Goal: Information Seeking & Learning: Learn about a topic

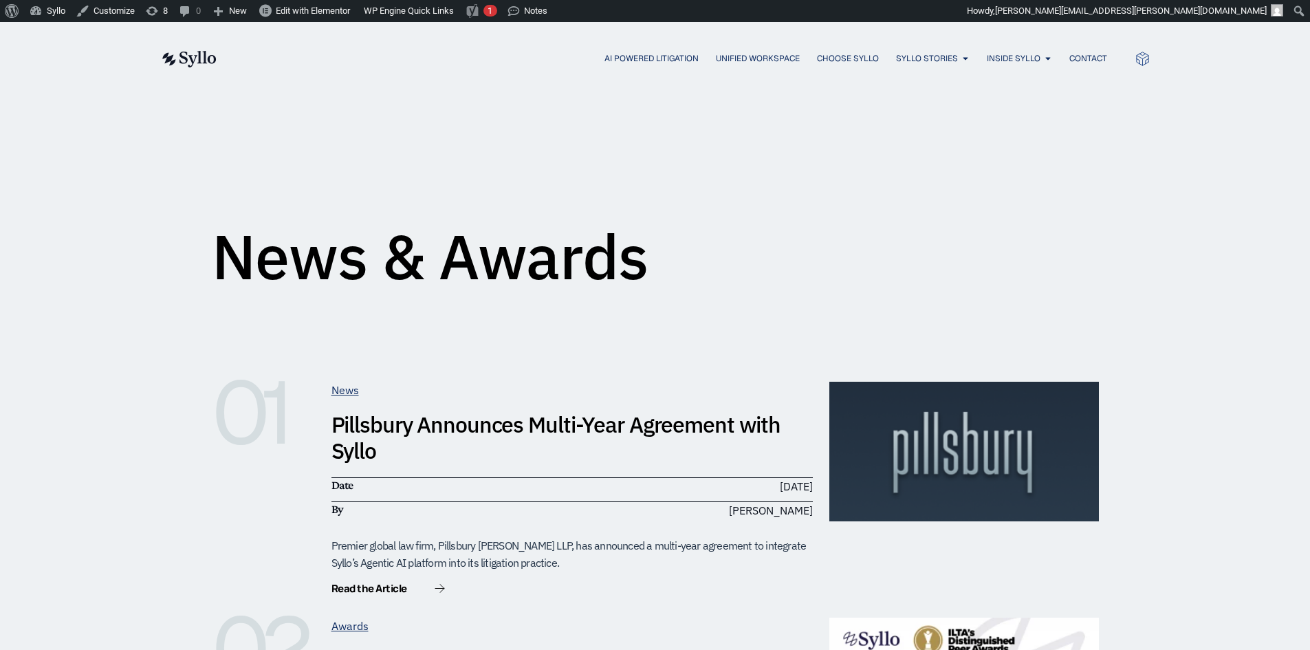
click at [189, 55] on img at bounding box center [188, 59] width 56 height 17
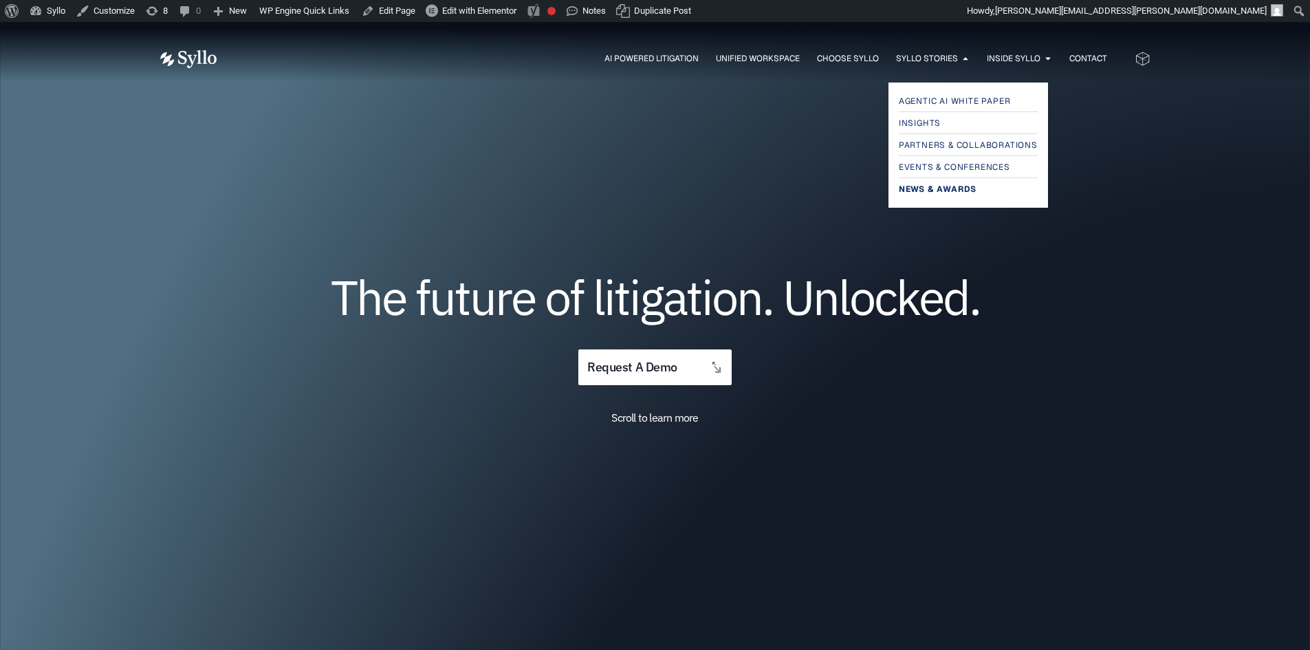
click at [929, 185] on span "News & Awards" at bounding box center [938, 189] width 78 height 17
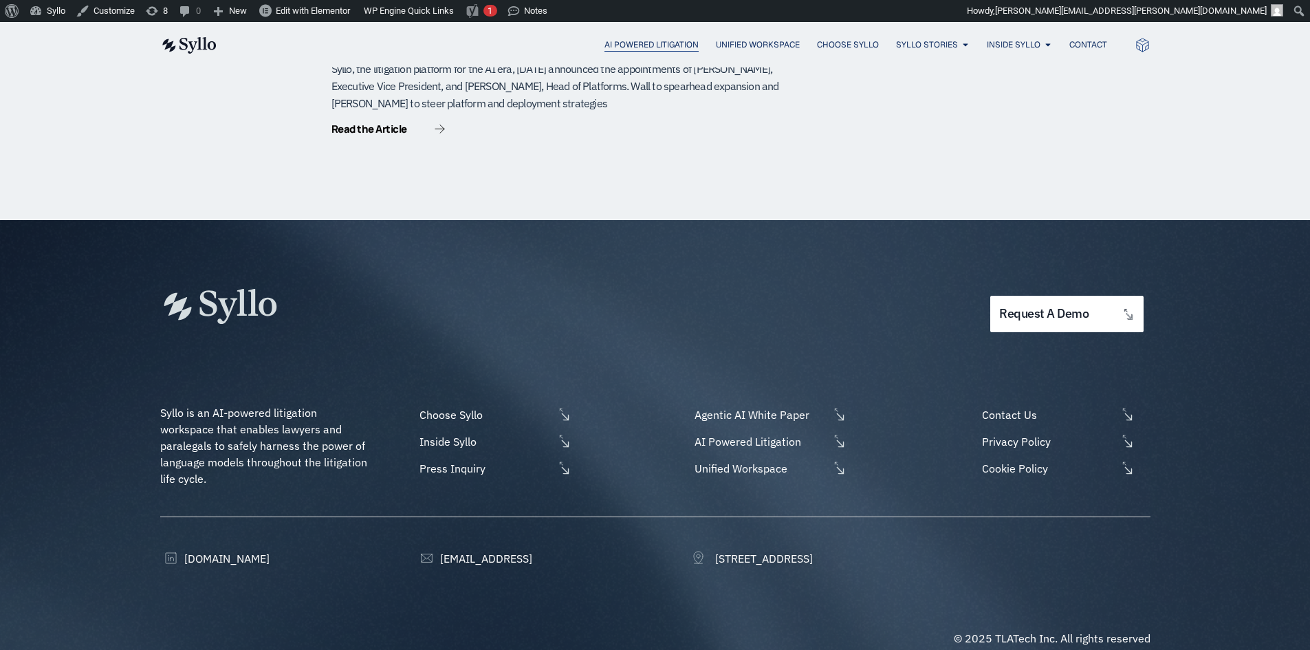
click at [621, 45] on span "AI Powered Litigation" at bounding box center [652, 45] width 94 height 12
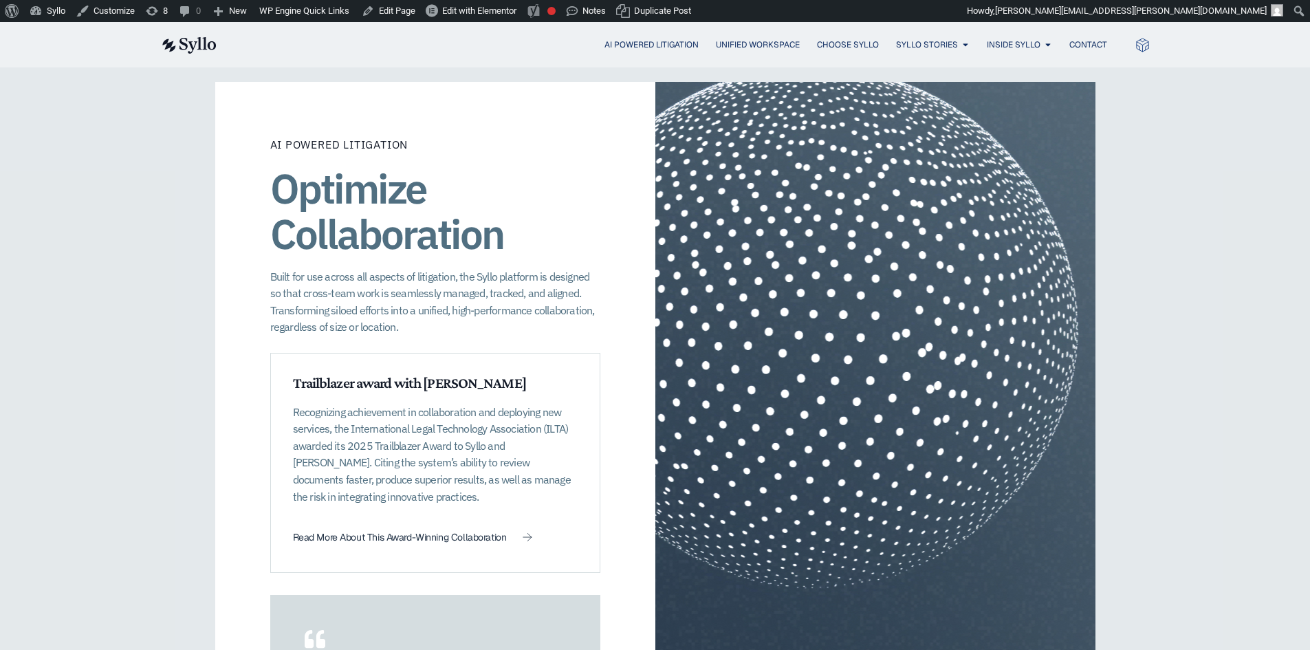
scroll to position [1995, 0]
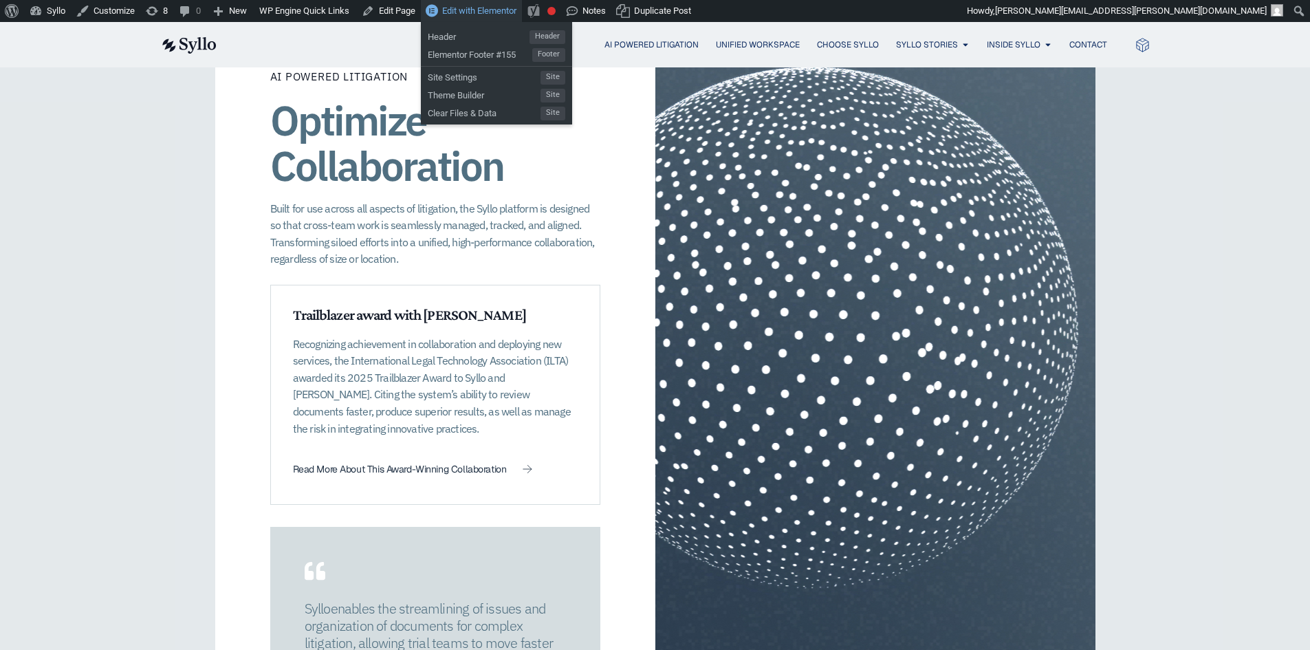
click at [475, 6] on span "Edit with Elementor" at bounding box center [479, 11] width 74 height 10
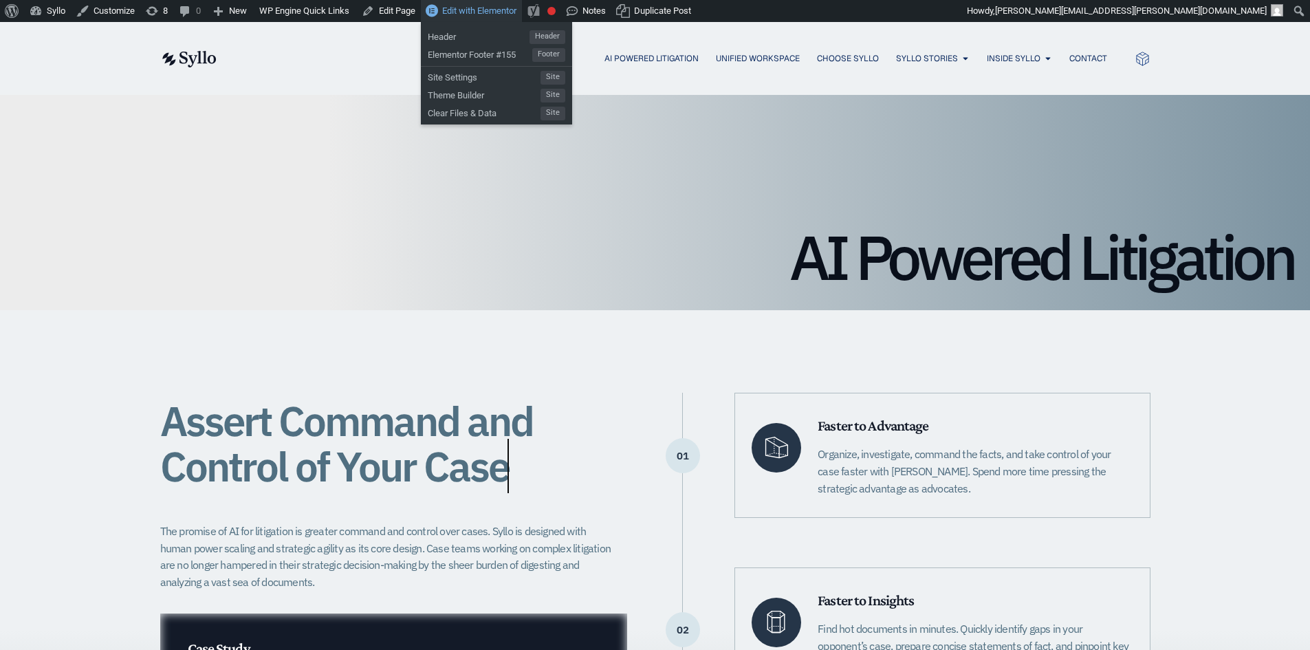
click at [470, 7] on span "Edit with Elementor" at bounding box center [479, 11] width 74 height 10
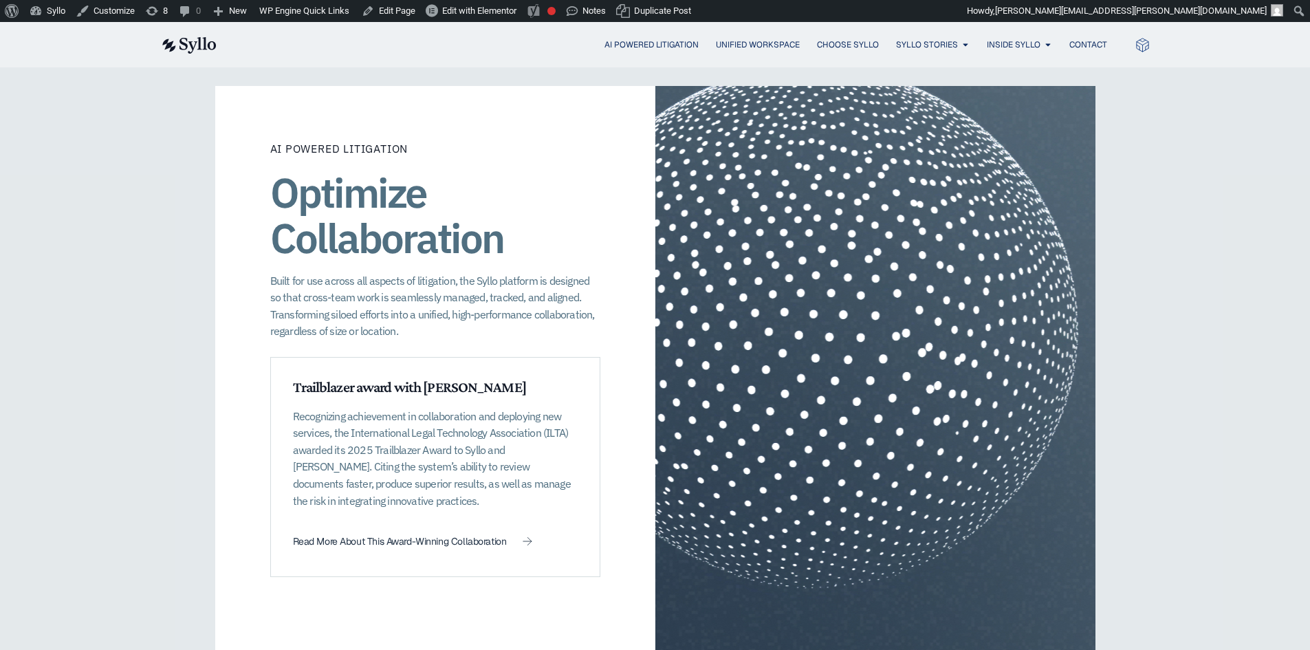
scroll to position [1995, 0]
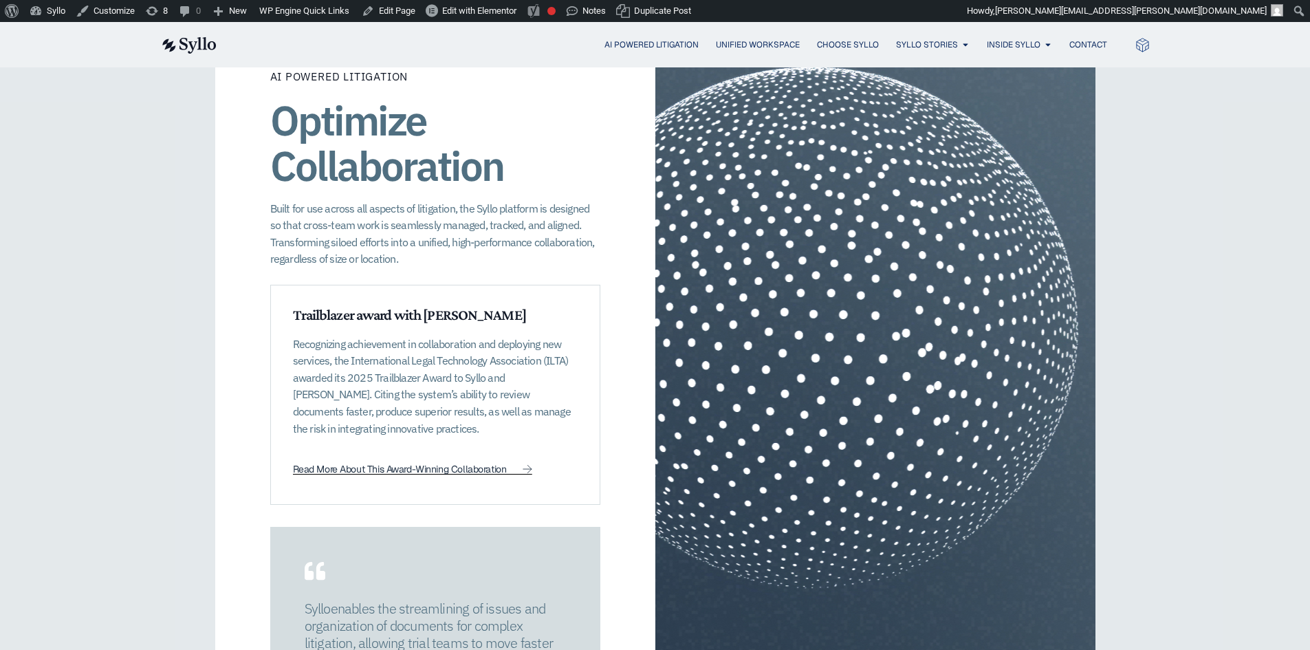
click at [417, 464] on span "Read More About This Award-Winning Collaboration" at bounding box center [400, 469] width 214 height 10
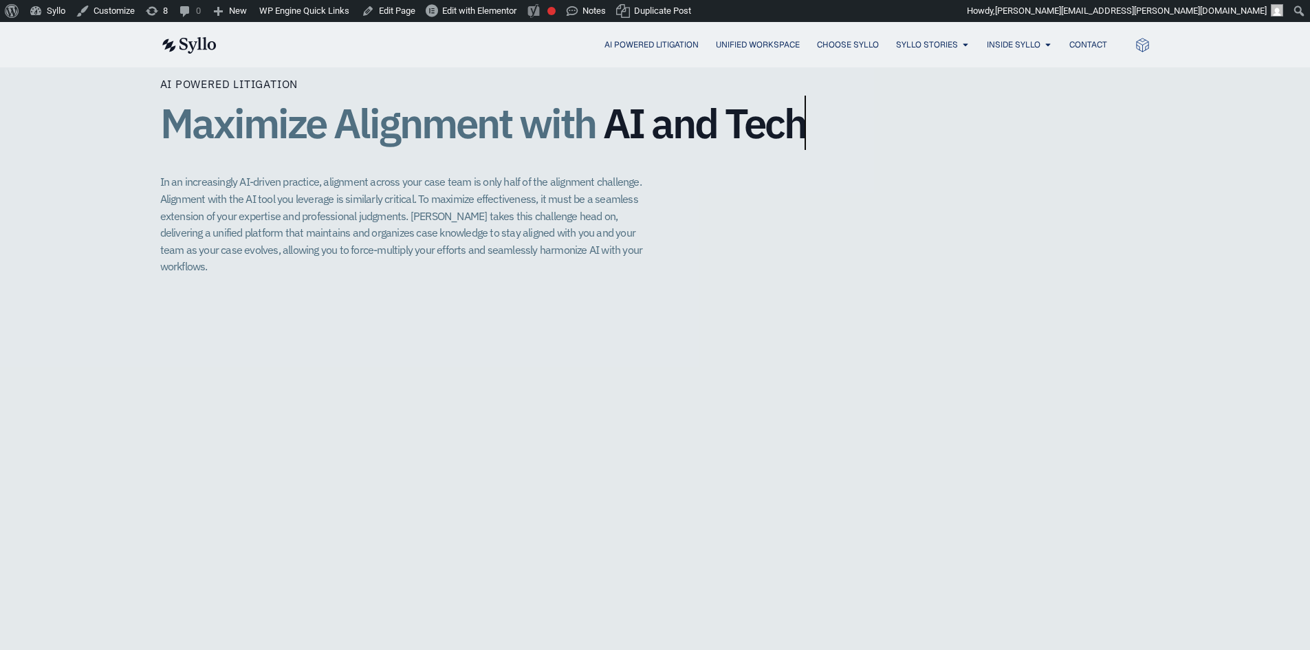
scroll to position [3095, 0]
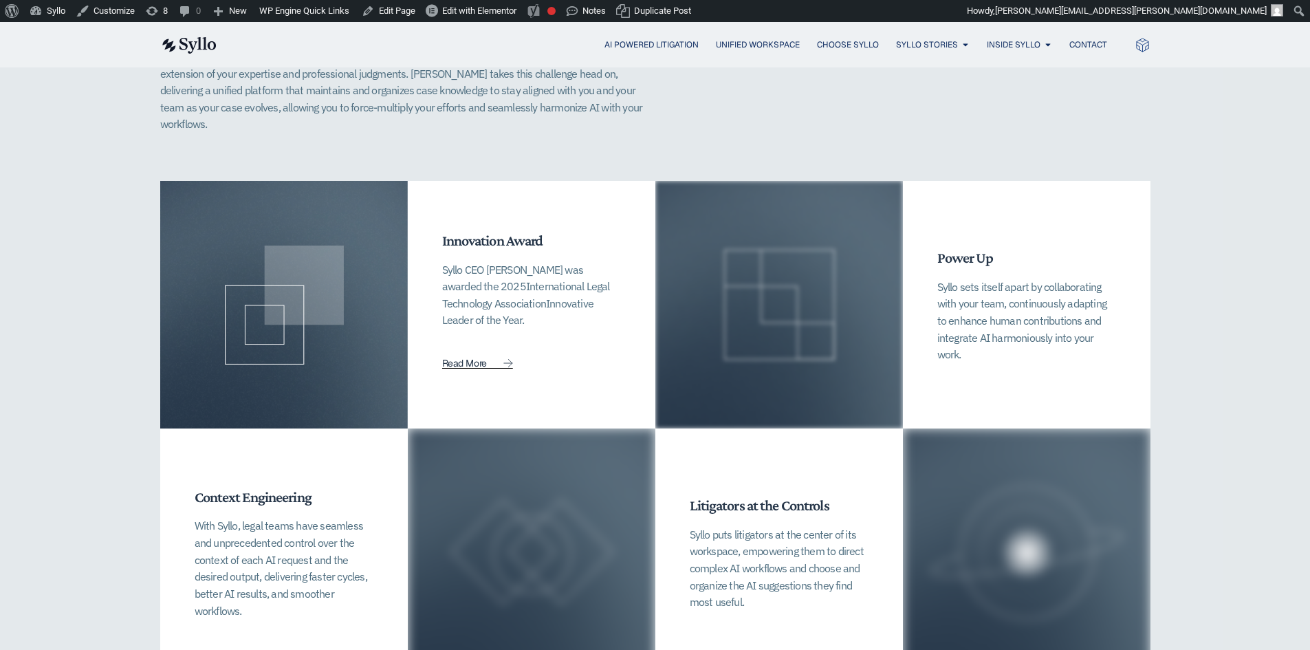
click at [471, 358] on span "Read More" at bounding box center [464, 363] width 45 height 10
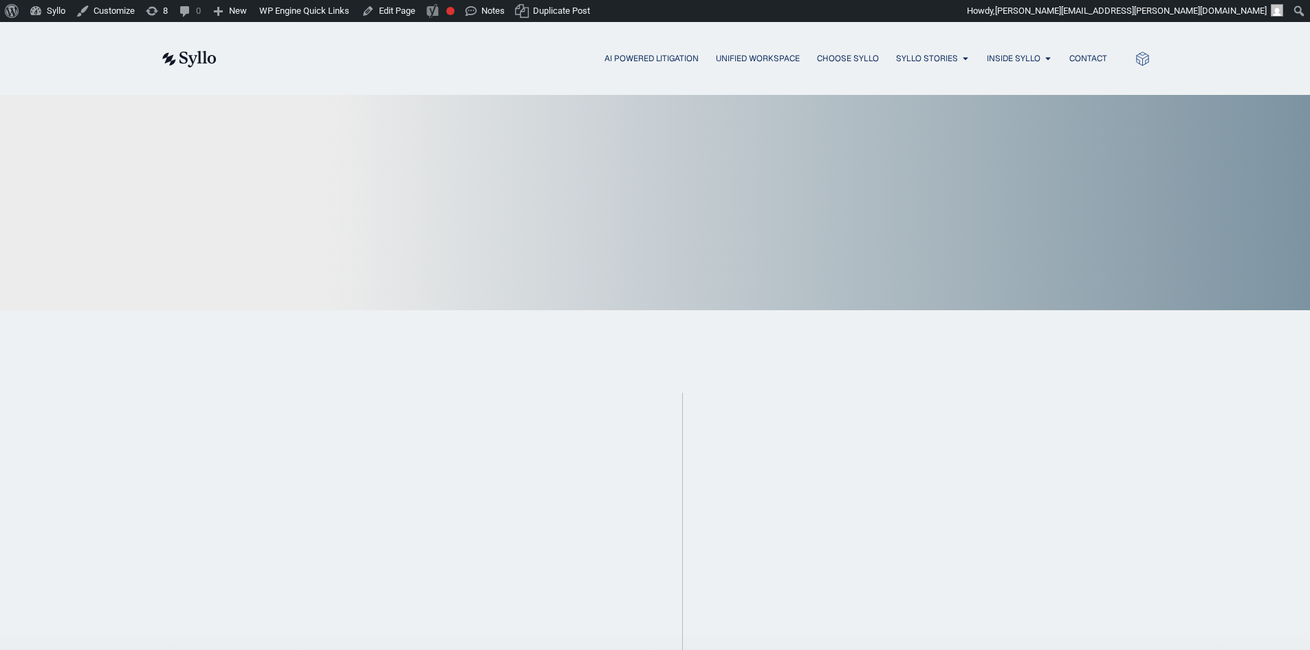
scroll to position [3094, 0]
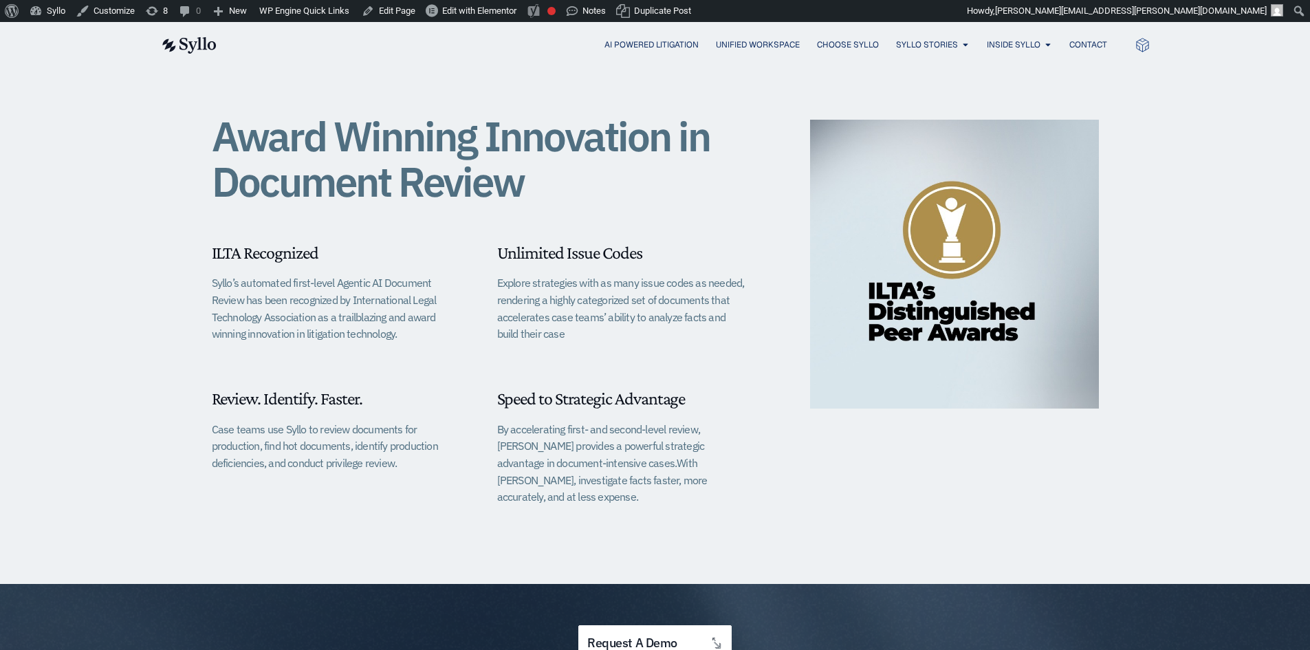
scroll to position [344, 0]
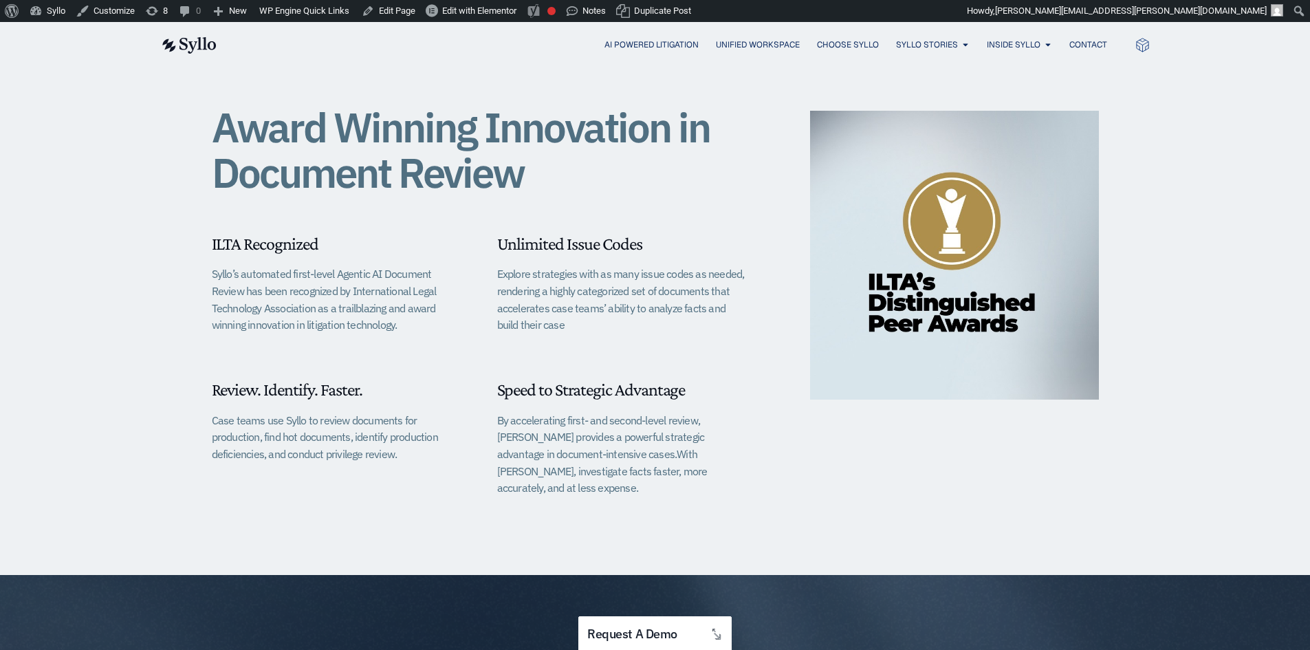
click at [916, 250] on img at bounding box center [954, 255] width 289 height 289
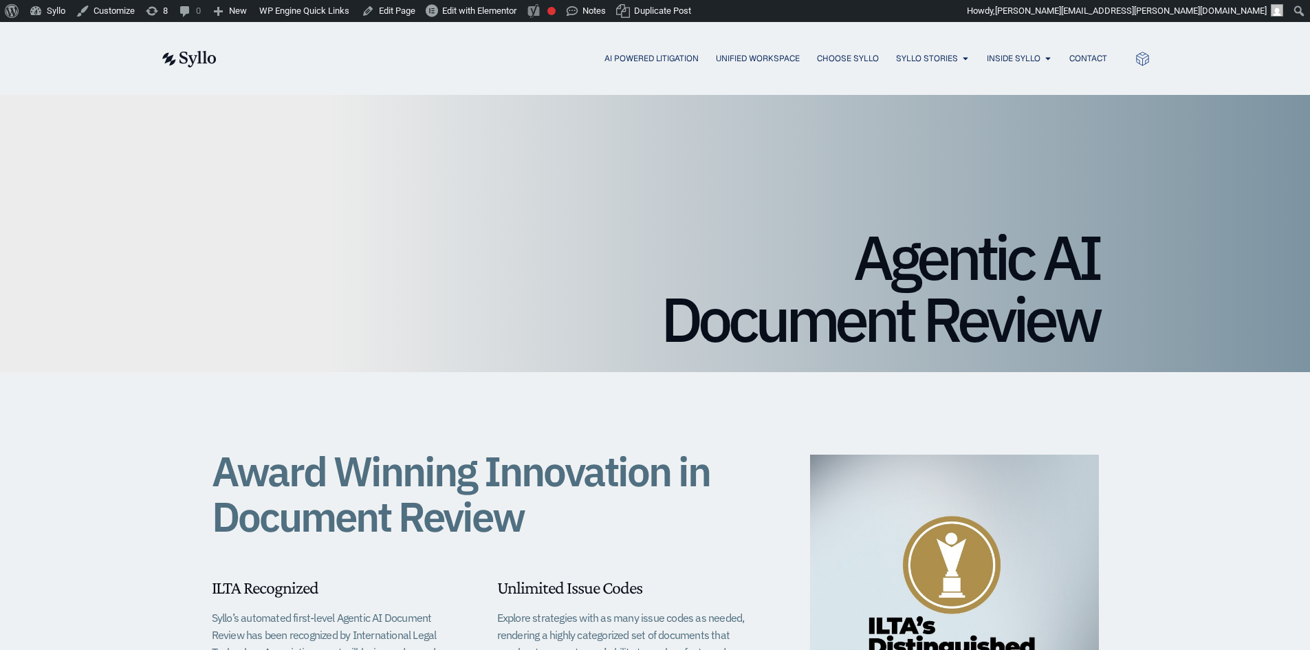
drag, startPoint x: 0, startPoint y: 0, endPoint x: 1019, endPoint y: 593, distance: 1179.2
click at [1019, 593] on img at bounding box center [954, 599] width 289 height 289
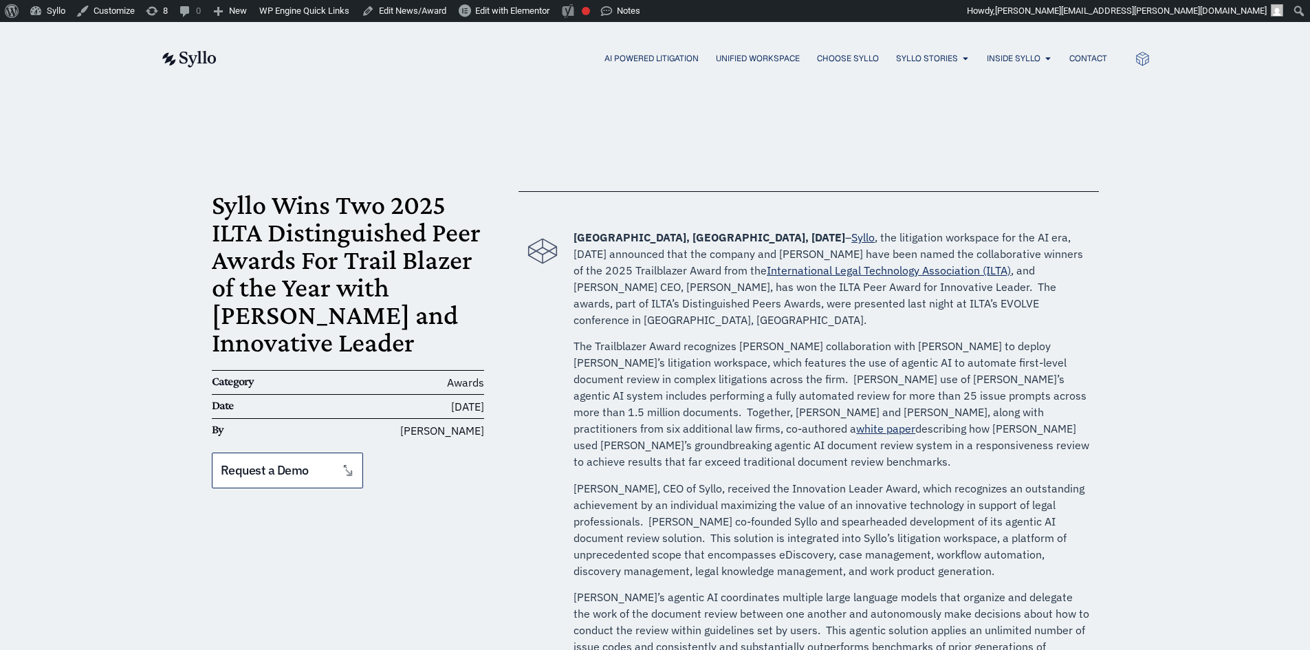
drag, startPoint x: 790, startPoint y: 453, endPoint x: 792, endPoint y: 438, distance: 14.6
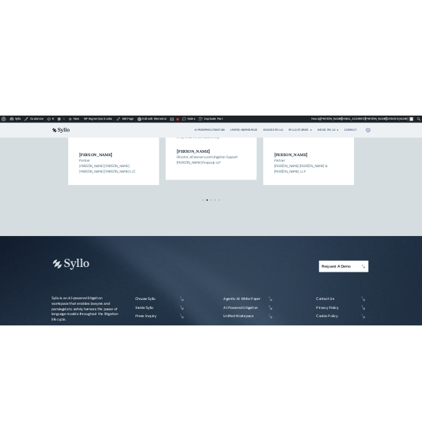
scroll to position [2419, 0]
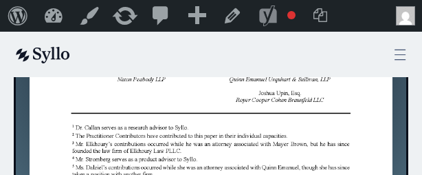
click at [390, 55] on div "AI Powered Litigation Unified Workspace Choose Syllo Syllo Stories Close Syllo …" at bounding box center [211, 54] width 395 height 18
click at [398, 54] on icon at bounding box center [400, 55] width 10 height 10
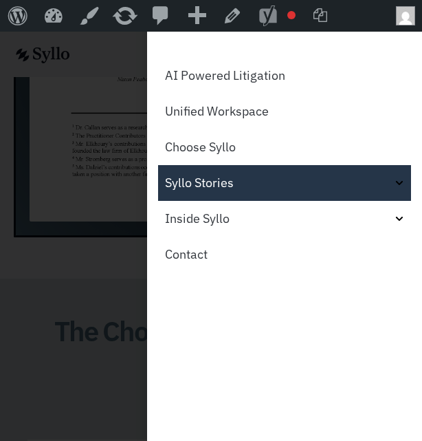
click at [400, 182] on icon "Off-Canvas" at bounding box center [399, 183] width 9 height 9
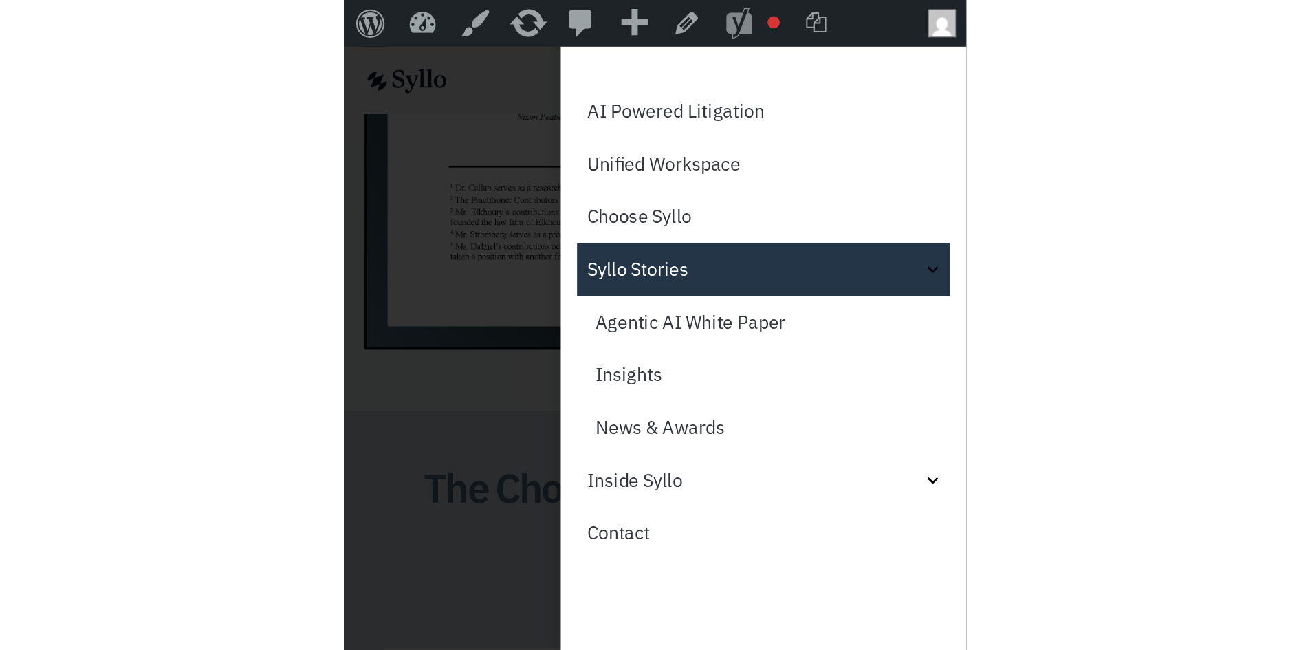
scroll to position [2372, 0]
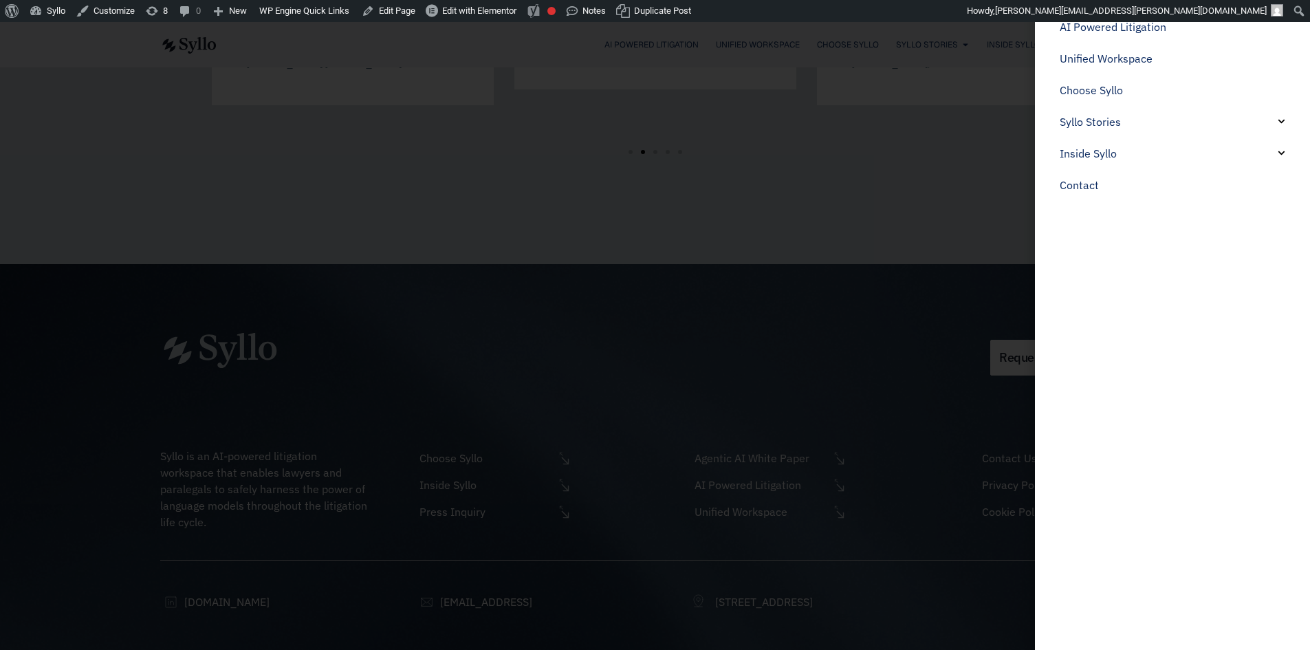
click at [748, 200] on div "Off-Canvas" at bounding box center [655, 325] width 1310 height 650
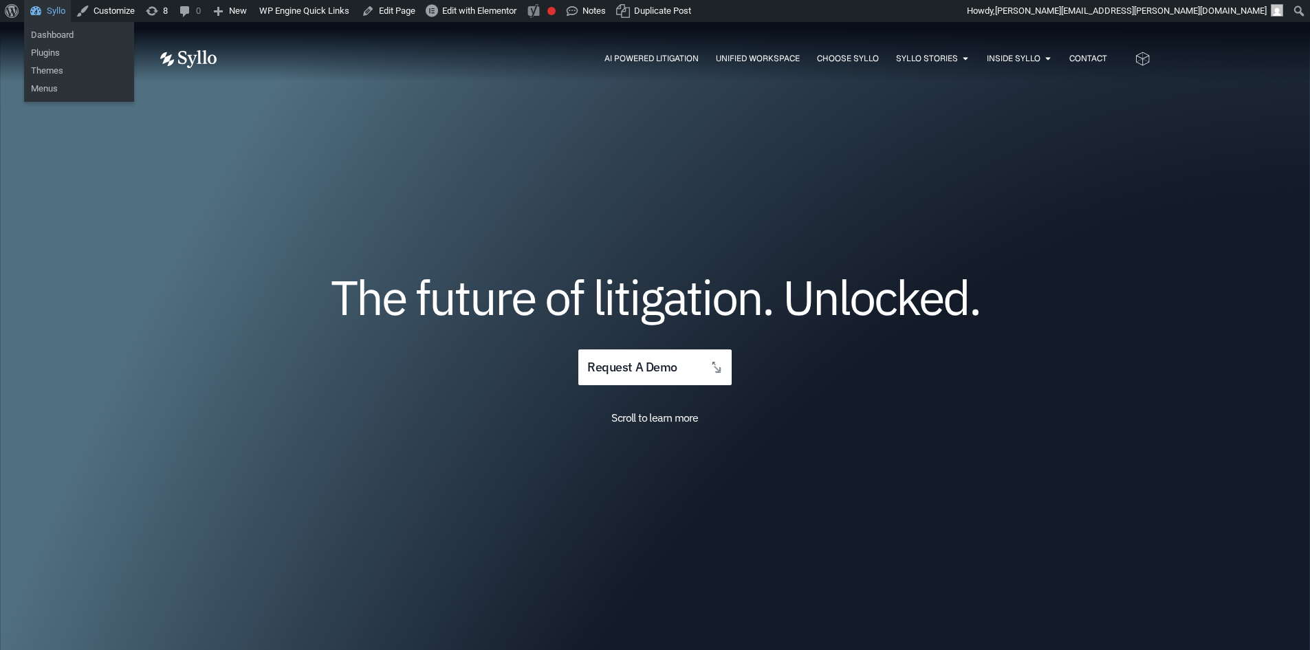
click at [57, 11] on link "Syllo" at bounding box center [47, 11] width 47 height 22
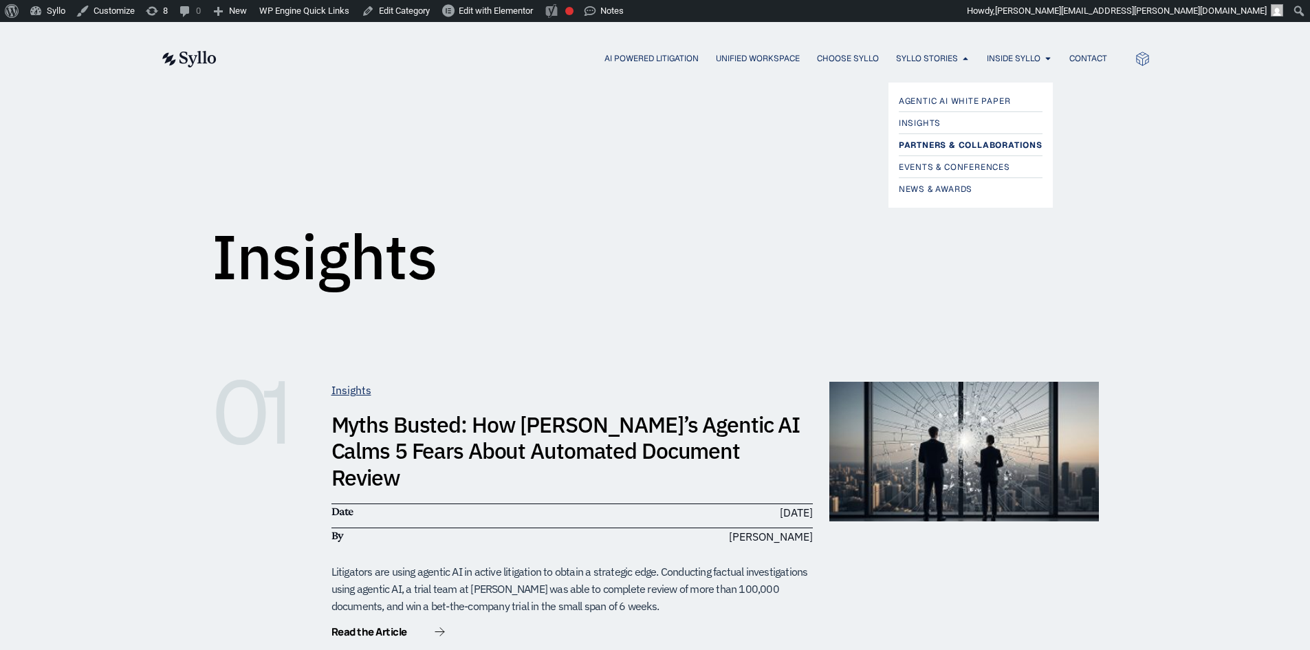
click at [951, 145] on span "Partners & Collaborations" at bounding box center [971, 145] width 144 height 17
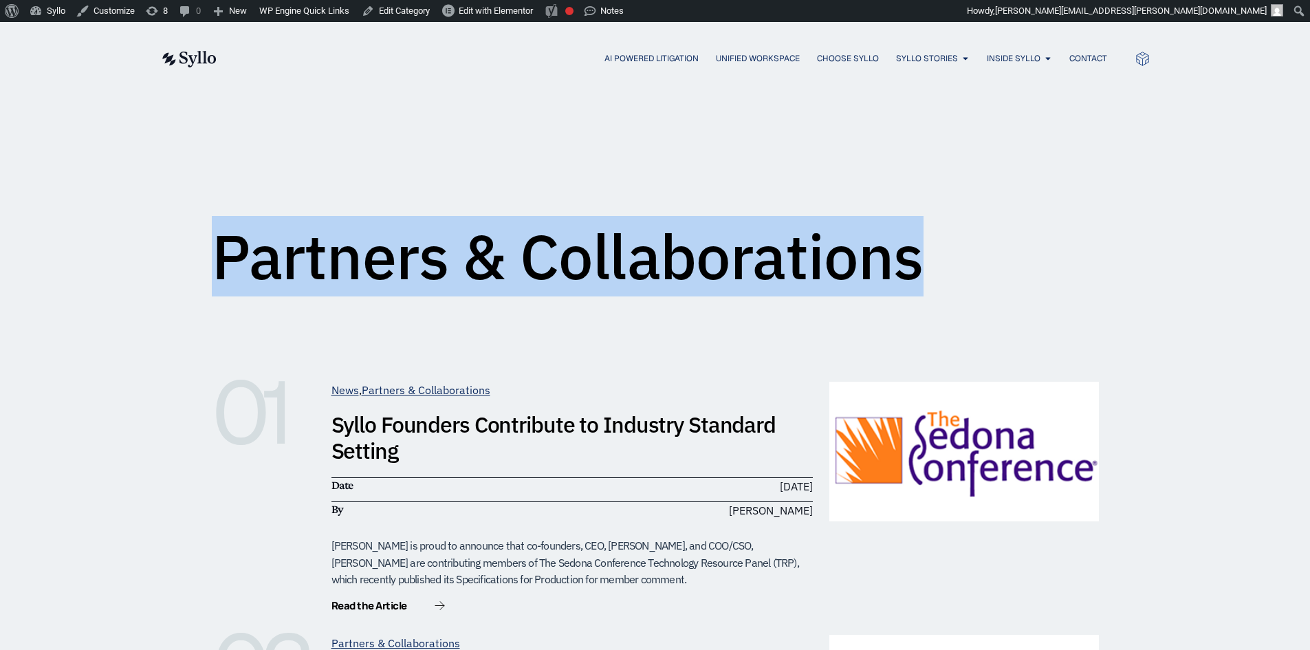
drag, startPoint x: 807, startPoint y: 257, endPoint x: 205, endPoint y: 243, distance: 602.7
click at [205, 243] on div "Partners & Collaborations" at bounding box center [655, 197] width 1310 height 204
click at [922, 169] on span "Events & Conferences" at bounding box center [956, 167] width 115 height 17
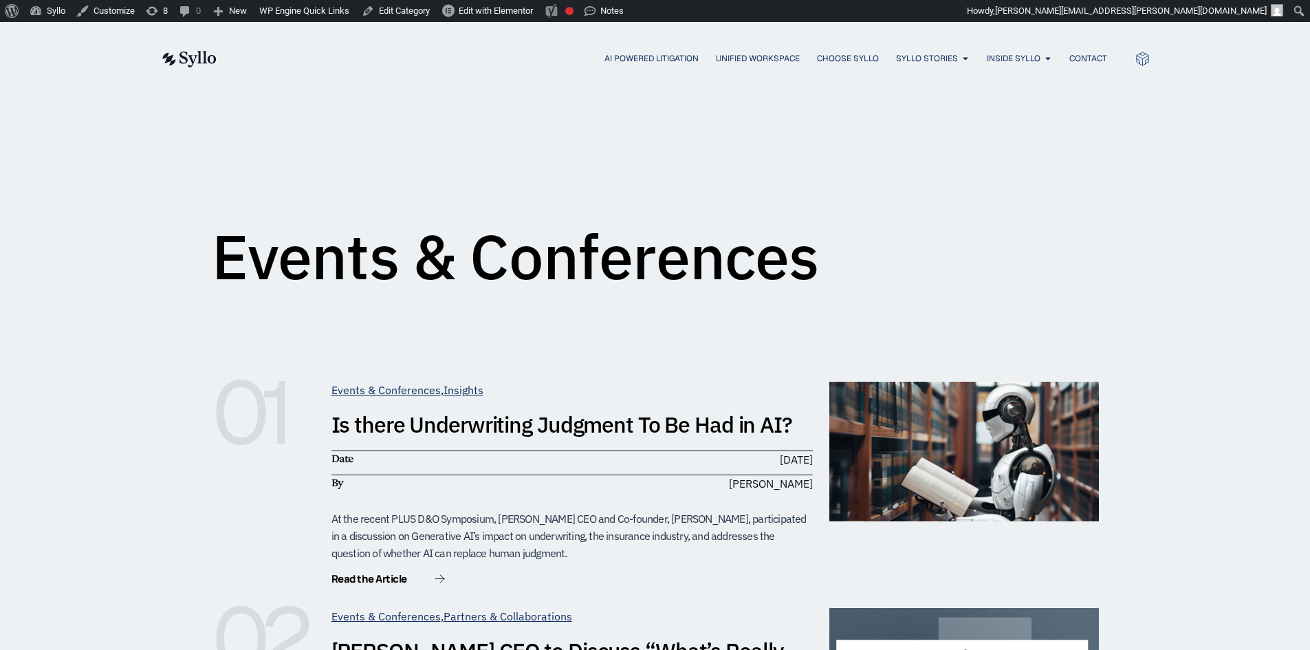
click at [457, 257] on h1 "Events & Conferences" at bounding box center [515, 257] width 607 height 62
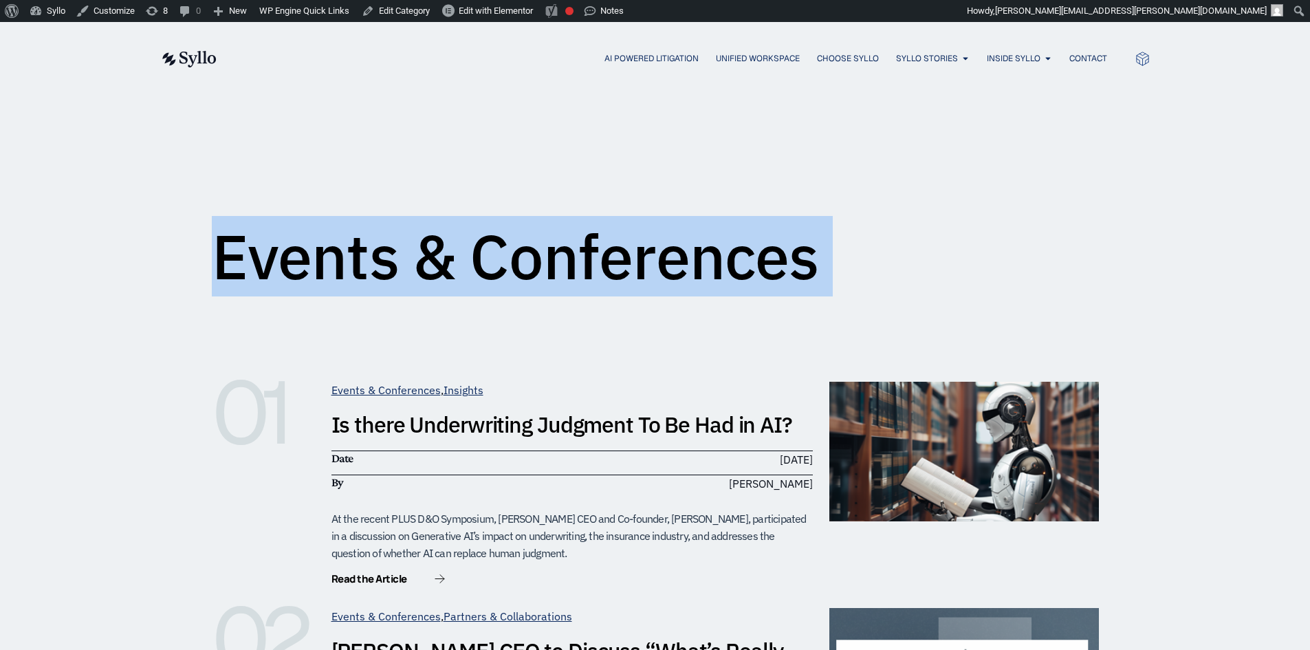
click at [457, 257] on h1 "Events & Conferences" at bounding box center [515, 257] width 607 height 62
copy div "Events & Conferences"
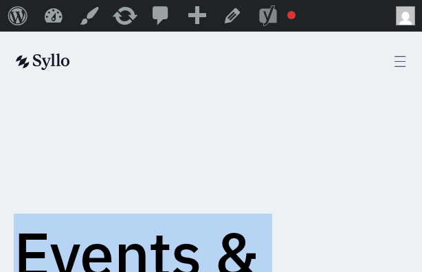
click at [408, 59] on icon at bounding box center [401, 62] width 16 height 16
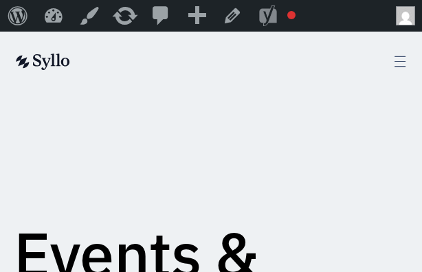
click at [397, 64] on icon at bounding box center [401, 62] width 16 height 16
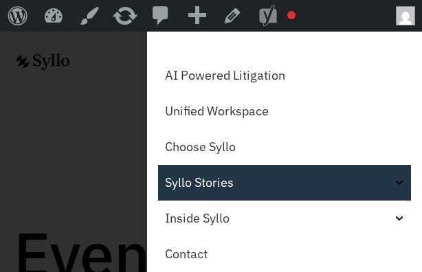
click at [395, 187] on icon "Off-Canvas" at bounding box center [399, 183] width 9 height 9
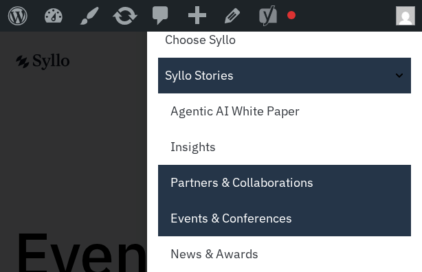
scroll to position [138, 0]
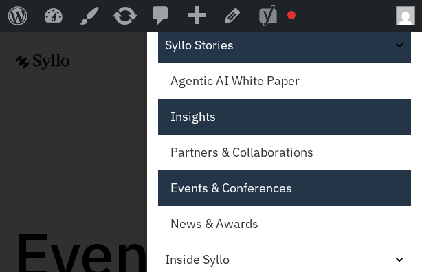
click at [243, 125] on link "Insights" at bounding box center [284, 117] width 253 height 36
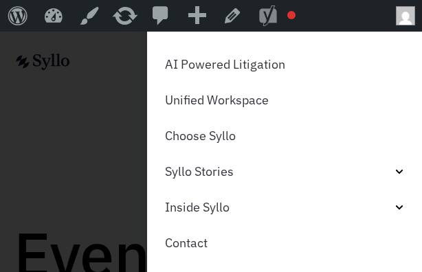
scroll to position [11, 0]
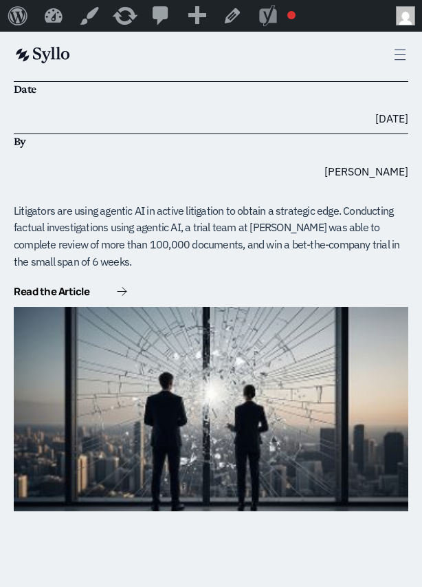
scroll to position [413, 0]
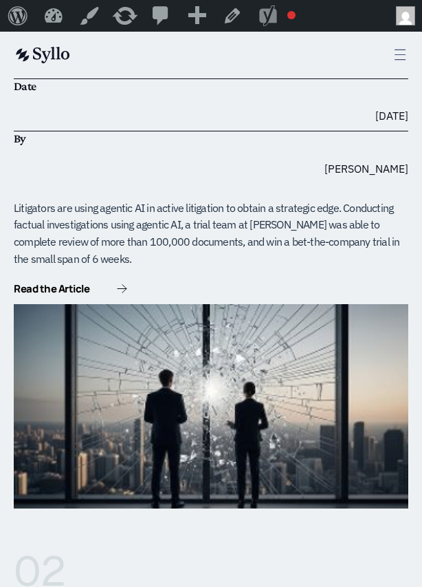
click at [403, 52] on icon at bounding box center [401, 55] width 16 height 16
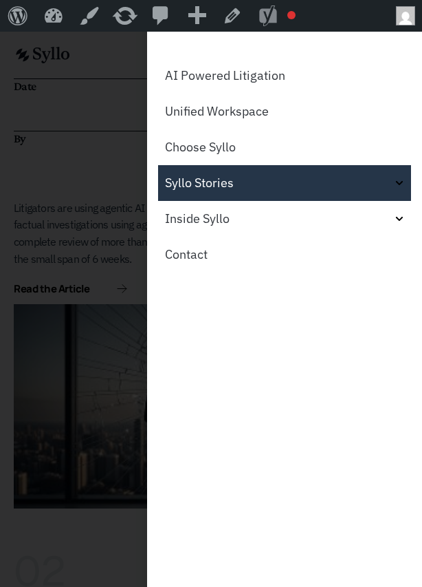
click at [395, 189] on span "Off-Canvas" at bounding box center [397, 183] width 16 height 23
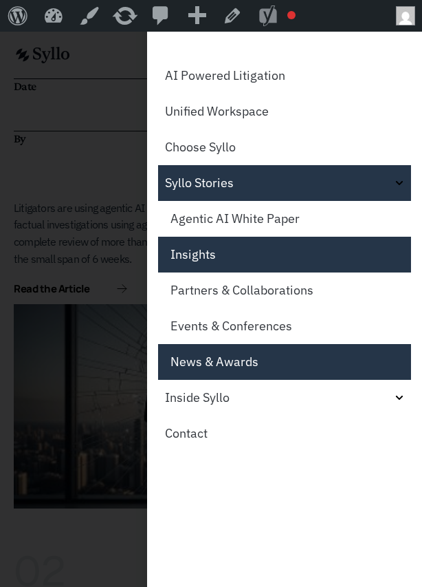
click at [253, 272] on link "News & Awards" at bounding box center [284, 362] width 253 height 36
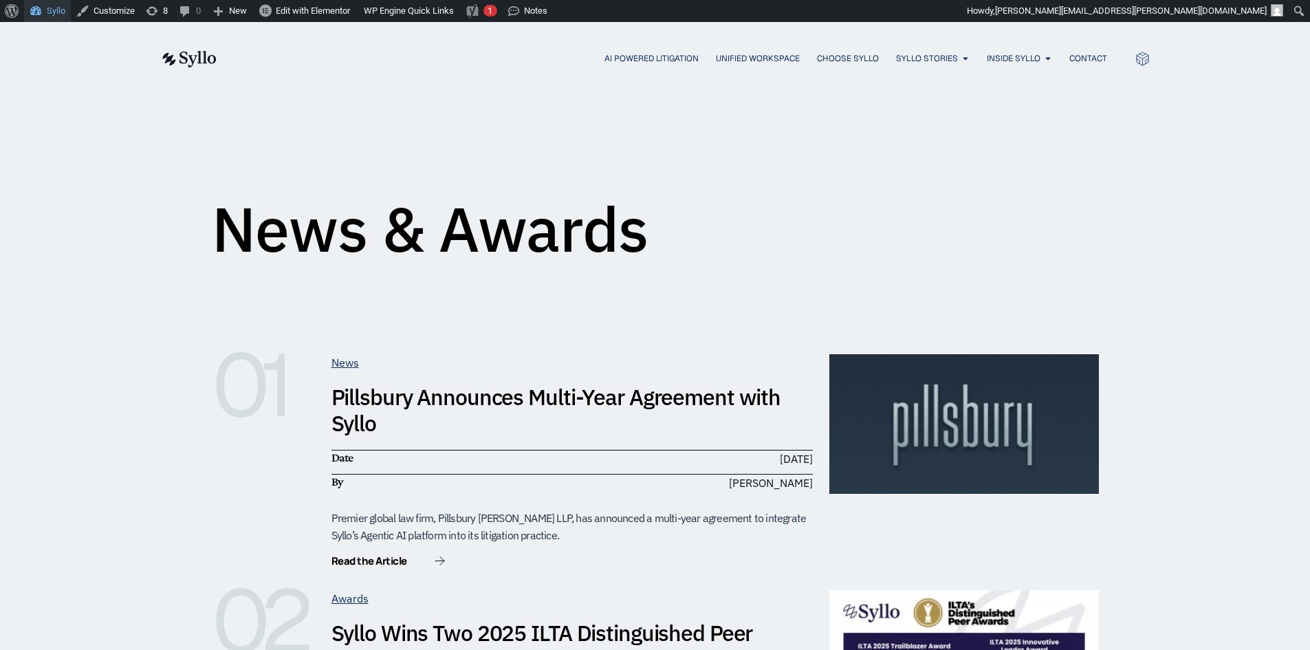
click at [51, 11] on link "Syllo" at bounding box center [47, 11] width 47 height 22
